Goal: Transaction & Acquisition: Purchase product/service

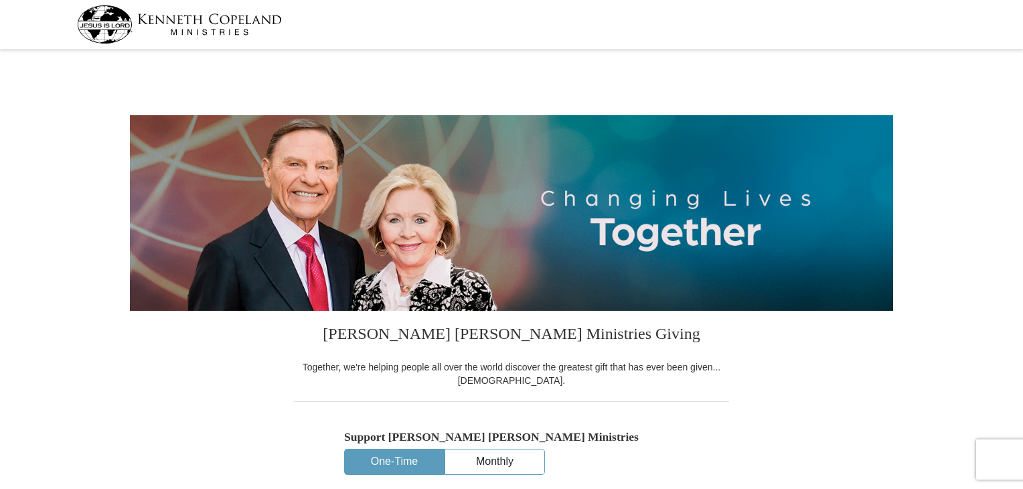
select select "TN"
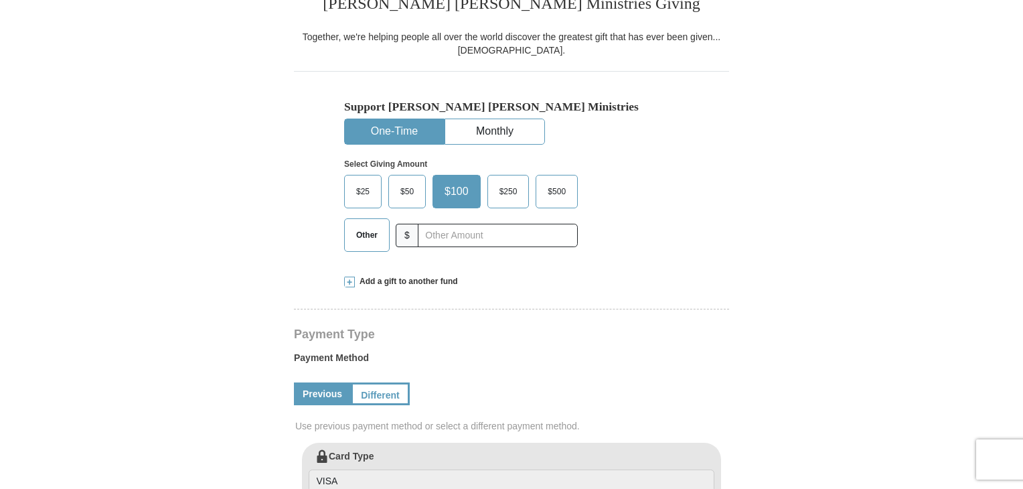
scroll to position [333, 0]
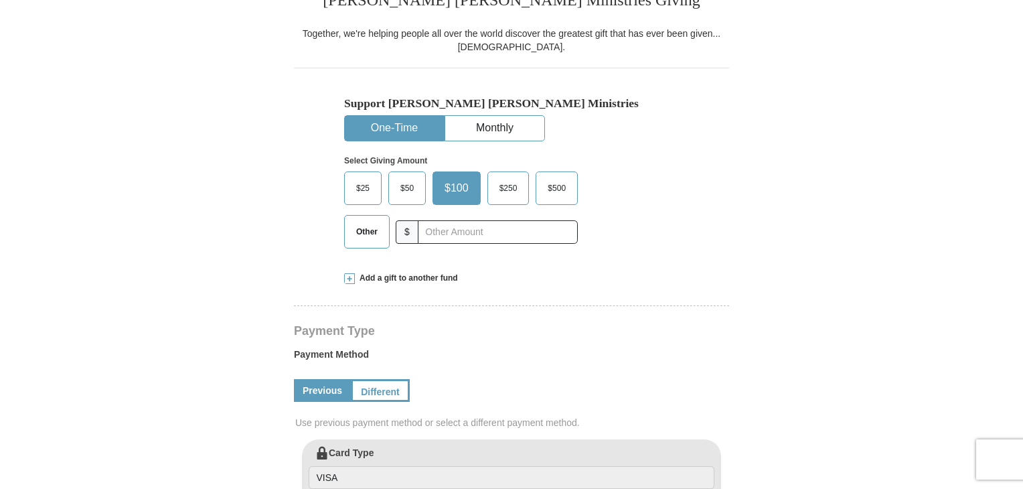
click at [399, 191] on span "$50" at bounding box center [407, 188] width 27 height 20
click at [0, 0] on input "$50" at bounding box center [0, 0] width 0 height 0
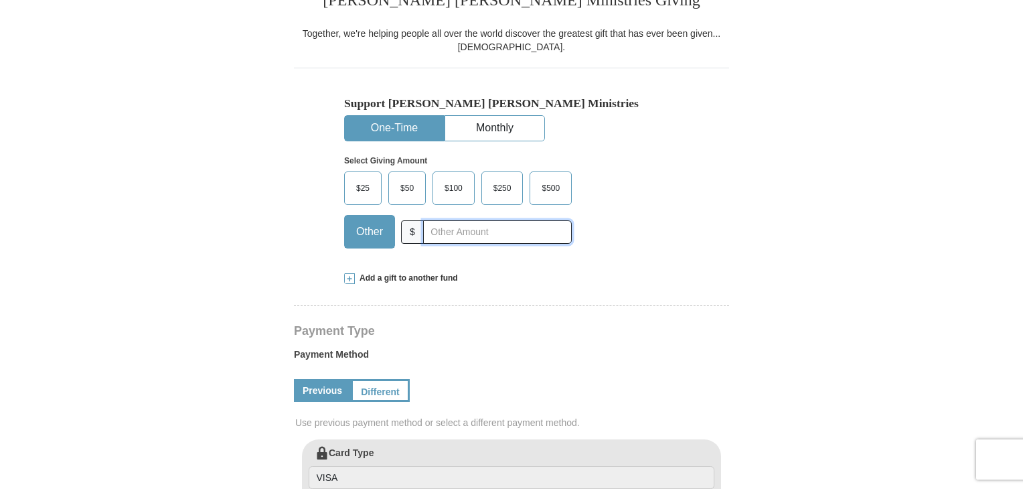
click at [451, 234] on input "text" at bounding box center [497, 231] width 149 height 23
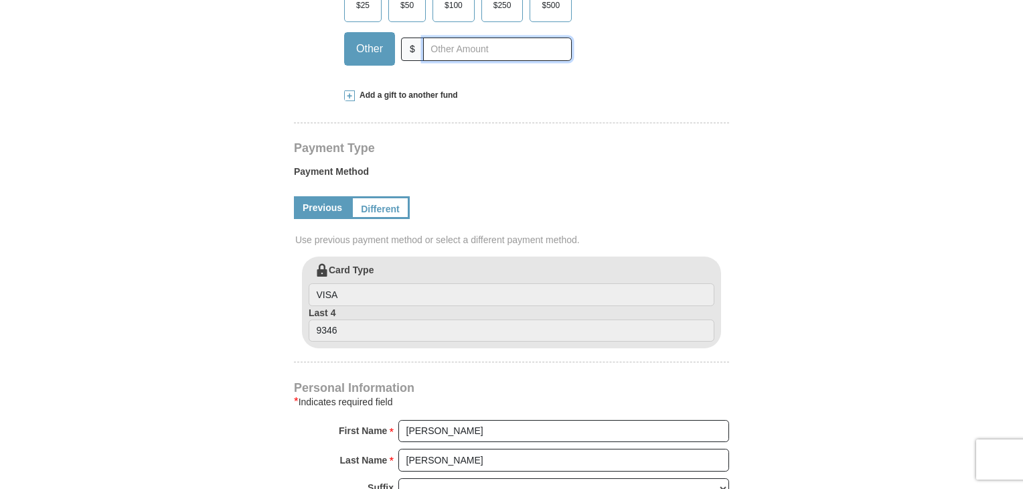
scroll to position [509, 0]
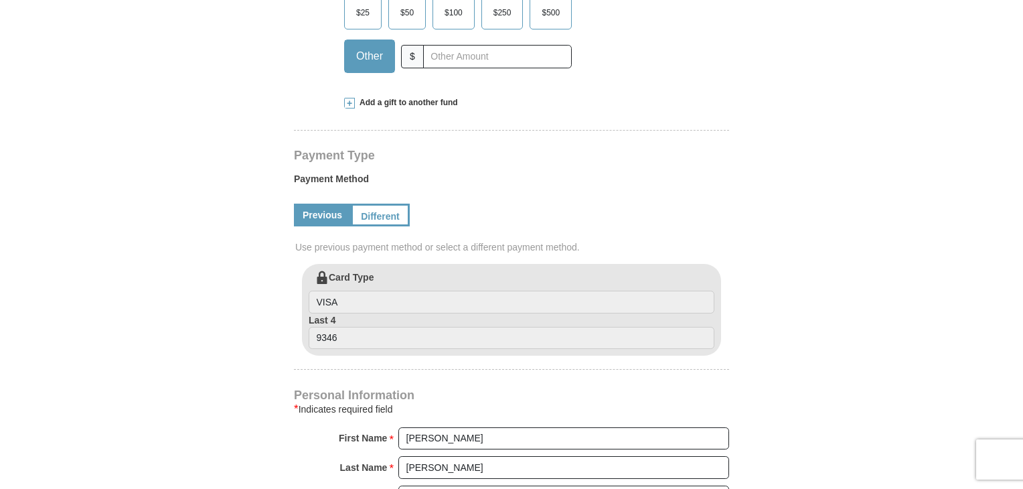
click at [370, 18] on span "$25" at bounding box center [363, 13] width 27 height 20
click at [0, 0] on input "$25" at bounding box center [0, 0] width 0 height 0
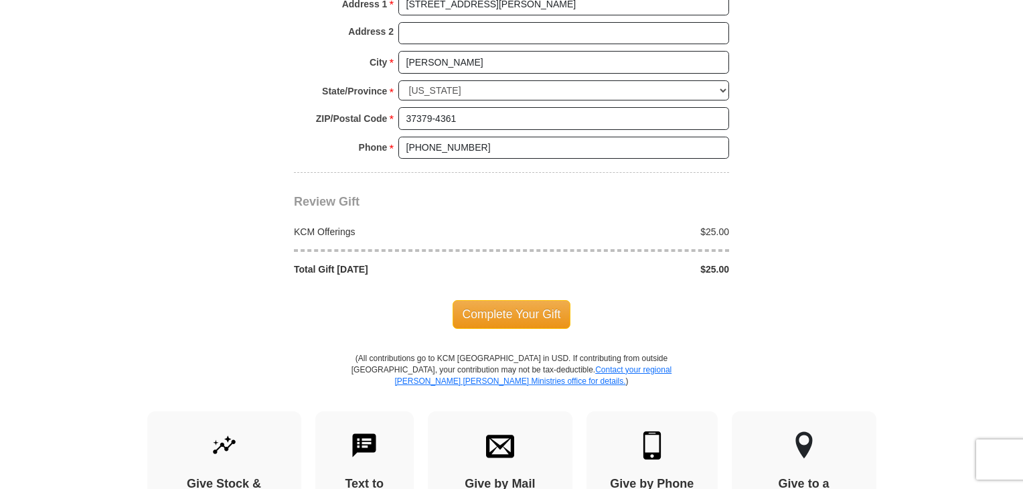
scroll to position [1090, 0]
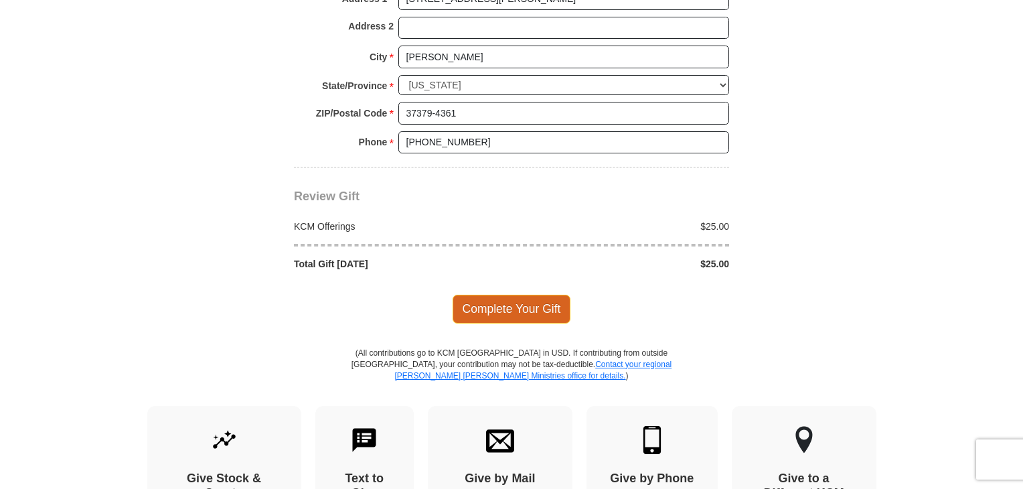
click at [513, 299] on span "Complete Your Gift" at bounding box center [512, 309] width 119 height 28
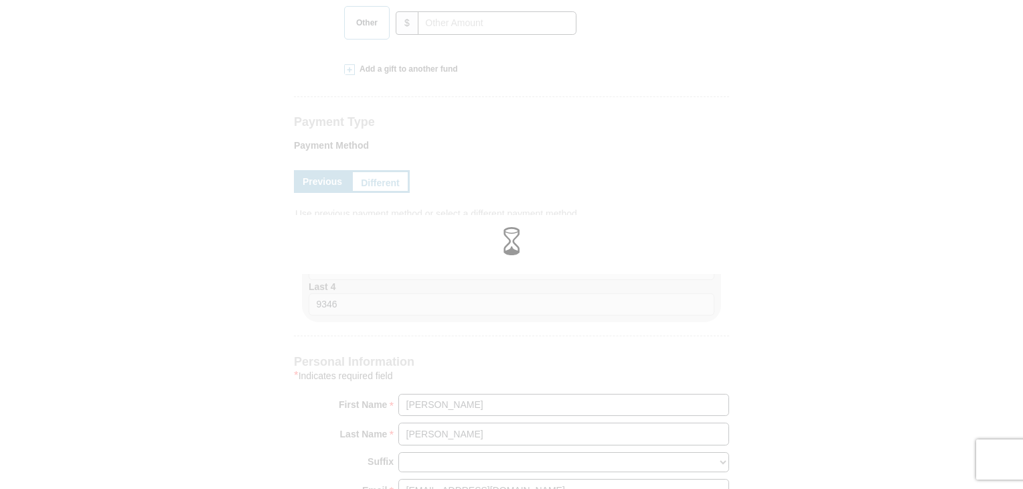
scroll to position [544, 0]
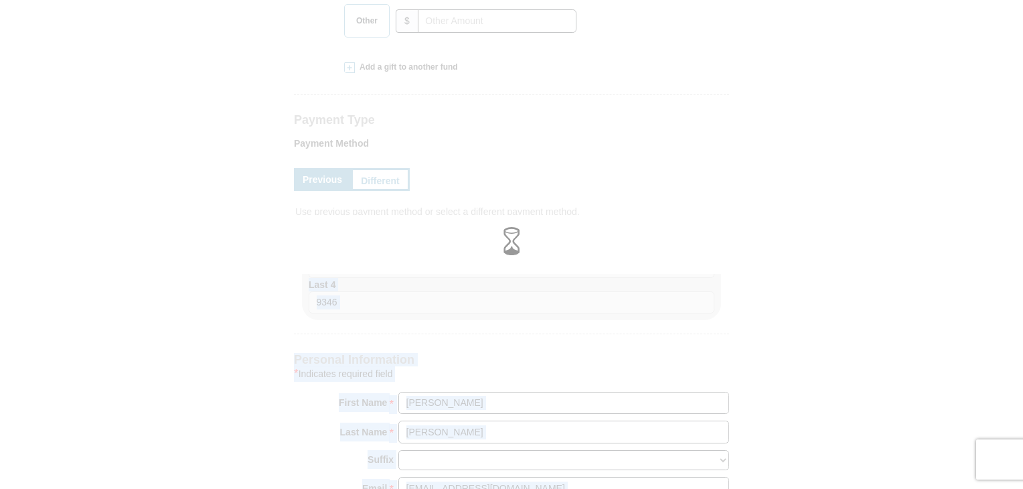
drag, startPoint x: 1027, startPoint y: 179, endPoint x: 1028, endPoint y: 237, distance: 57.6
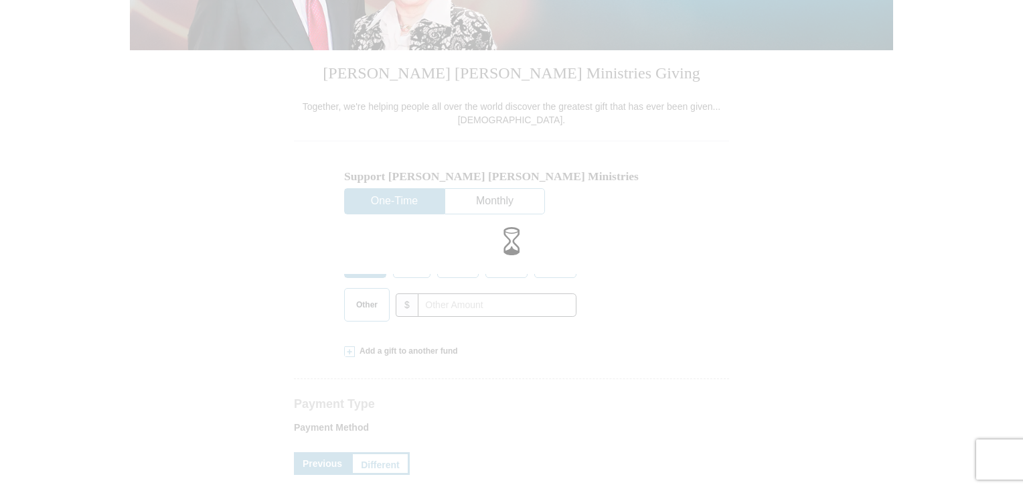
scroll to position [0, 0]
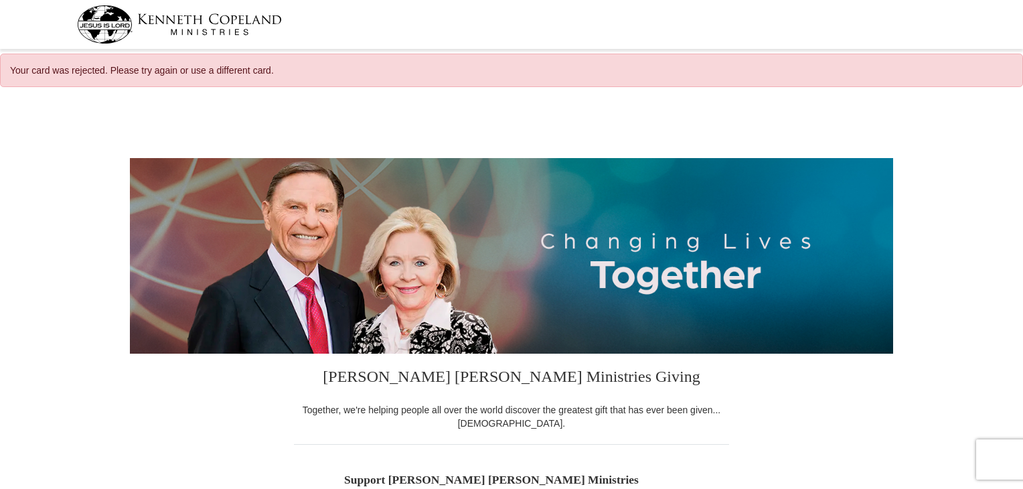
select select "TN"
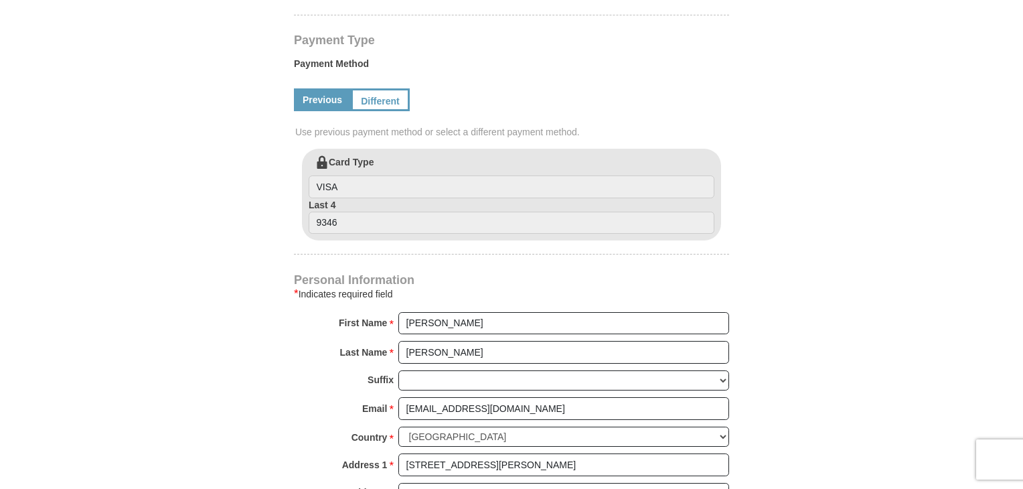
scroll to position [676, 0]
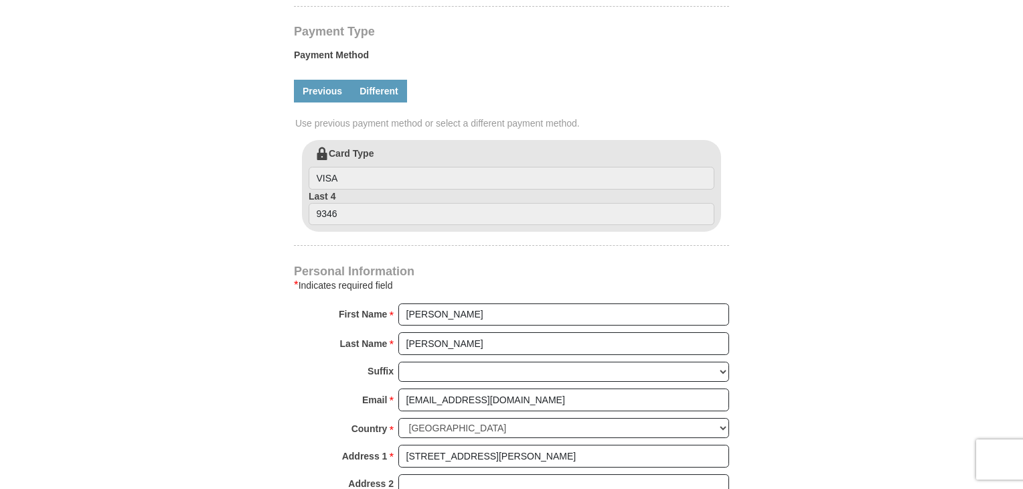
click at [372, 90] on link "Different" at bounding box center [379, 91] width 56 height 23
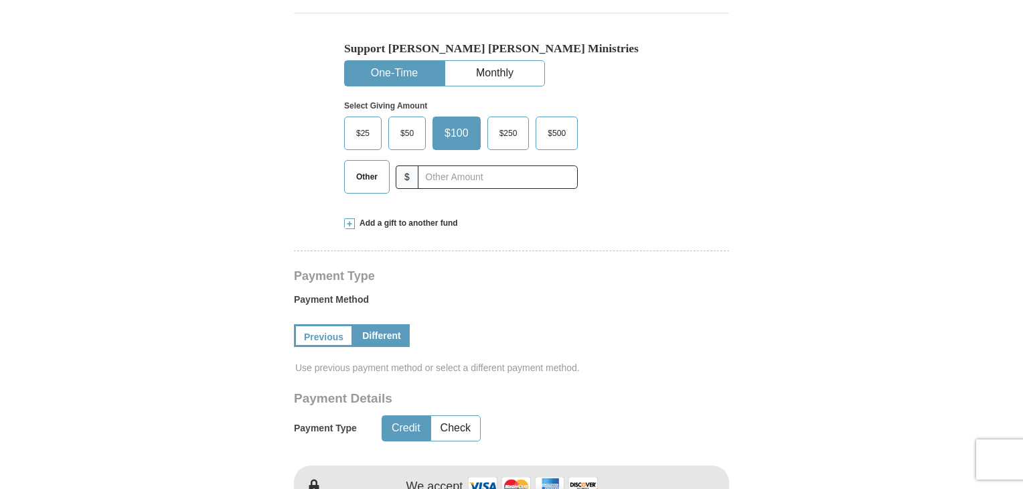
scroll to position [396, 0]
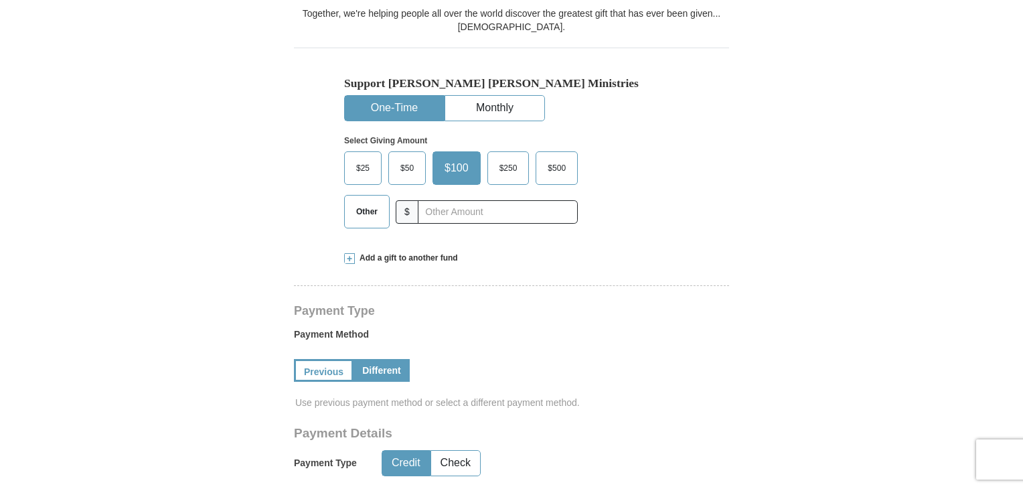
click at [362, 169] on span "$25" at bounding box center [363, 168] width 27 height 20
click at [0, 0] on input "$25" at bounding box center [0, 0] width 0 height 0
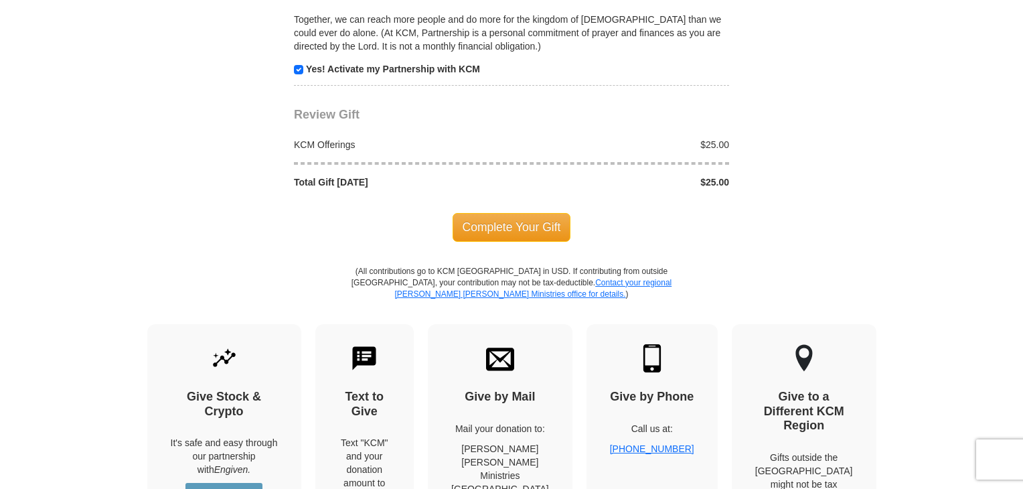
scroll to position [1484, 0]
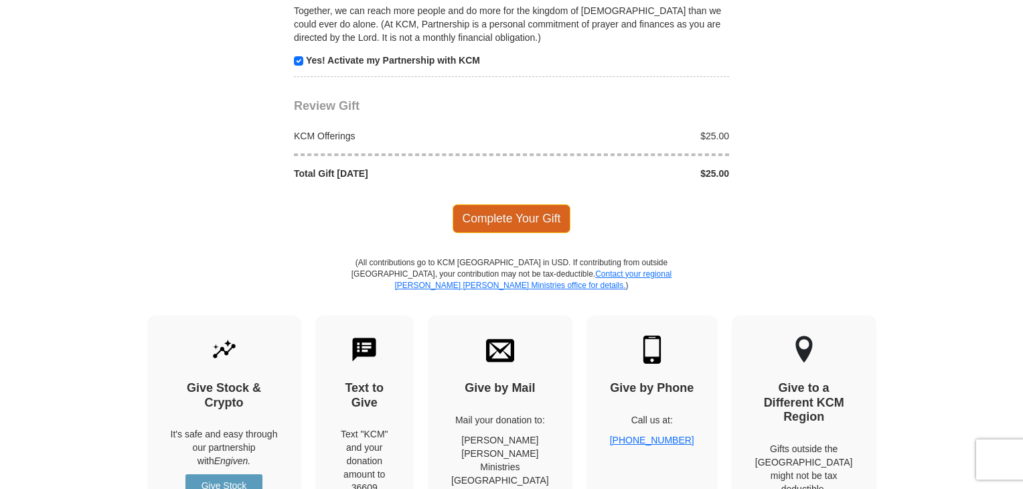
click at [534, 218] on span "Complete Your Gift" at bounding box center [512, 218] width 119 height 28
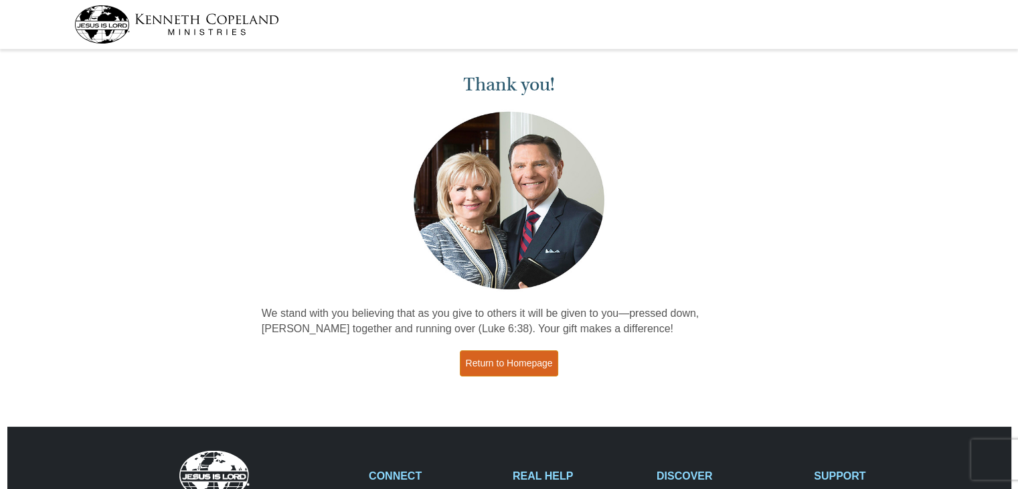
click at [499, 358] on link "Return to Homepage" at bounding box center [509, 363] width 99 height 26
